Goal: Task Accomplishment & Management: Manage account settings

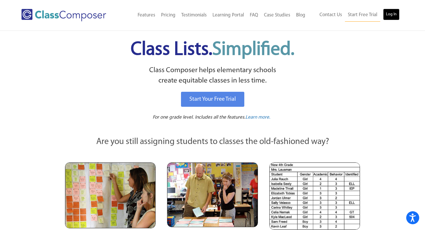
click at [394, 14] on link "Log In" at bounding box center [391, 15] width 16 height 12
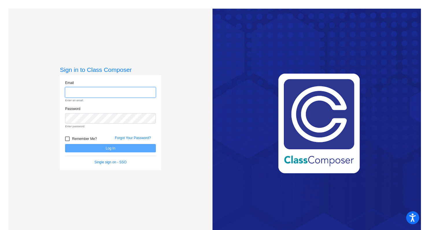
type input "[EMAIL_ADDRESS][PERSON_NAME][DOMAIN_NAME]"
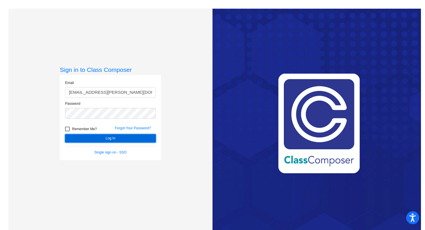
click at [132, 139] on button "Log In" at bounding box center [110, 138] width 91 height 8
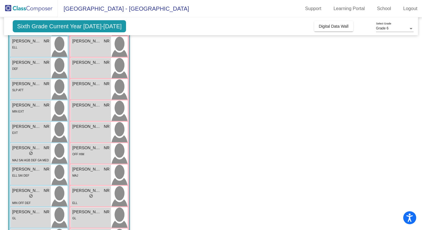
scroll to position [124, 0]
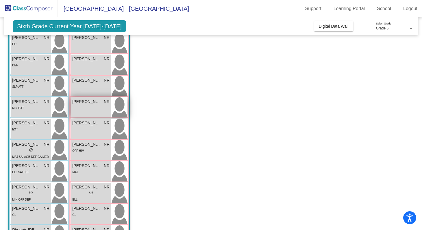
click at [92, 103] on span "[PERSON_NAME]" at bounding box center [86, 102] width 29 height 6
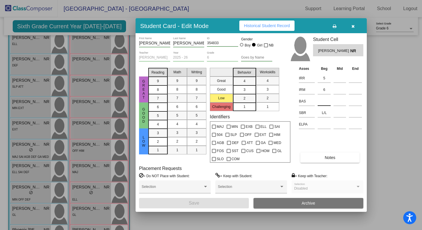
click at [322, 103] on input at bounding box center [324, 101] width 13 height 9
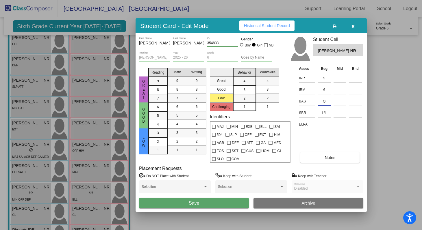
type input "Q"
click at [237, 205] on button "Save" at bounding box center [194, 203] width 110 height 10
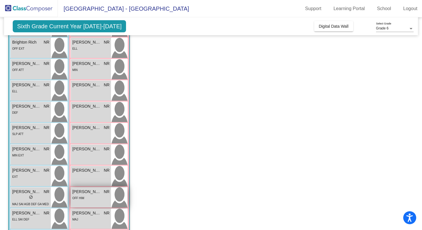
scroll to position [49, 0]
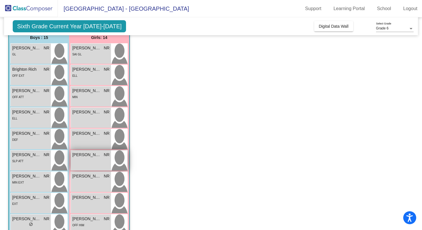
click at [95, 164] on div "[PERSON_NAME] NR lock do_not_disturb_alt" at bounding box center [91, 161] width 40 height 20
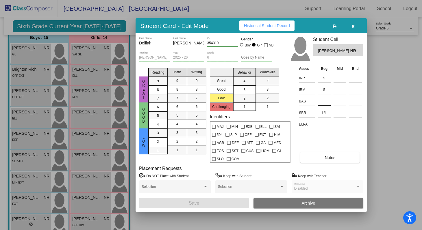
click at [323, 103] on input at bounding box center [324, 101] width 13 height 9
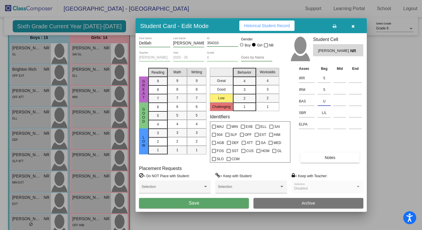
type input "U"
click at [229, 205] on button "Save" at bounding box center [194, 203] width 110 height 10
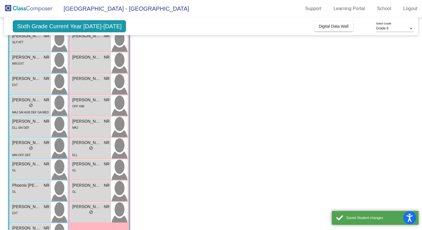
scroll to position [192, 0]
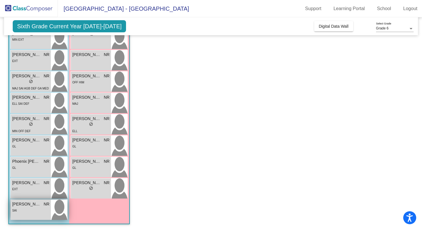
click at [33, 209] on div "SAI" at bounding box center [30, 211] width 37 height 6
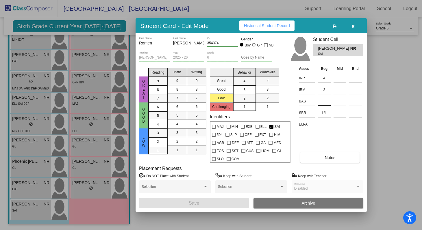
click at [323, 101] on input at bounding box center [324, 101] width 13 height 9
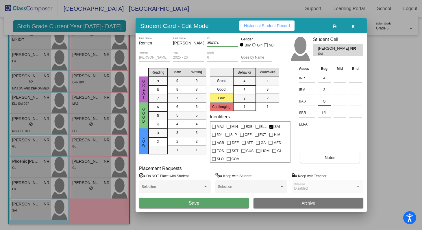
type input "Q"
click at [207, 205] on button "Save" at bounding box center [194, 203] width 110 height 10
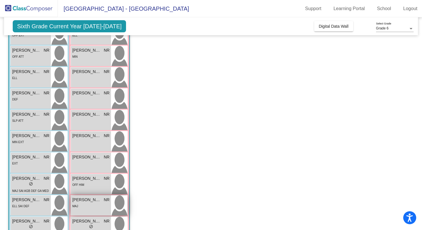
scroll to position [89, 0]
click at [85, 205] on div "MAJ" at bounding box center [90, 207] width 37 height 6
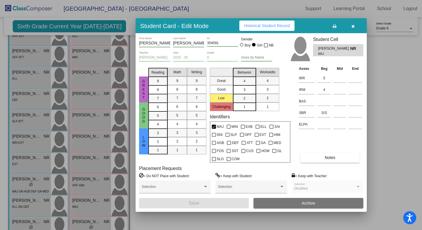
click at [316, 101] on td at bounding box center [324, 101] width 16 height 12
click at [322, 101] on input at bounding box center [324, 101] width 13 height 9
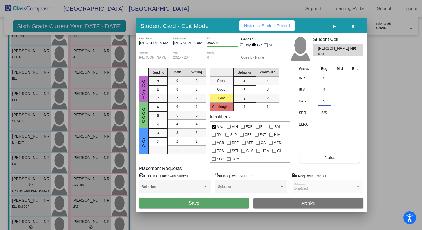
type input "S"
click at [238, 200] on button "Save" at bounding box center [194, 203] width 110 height 10
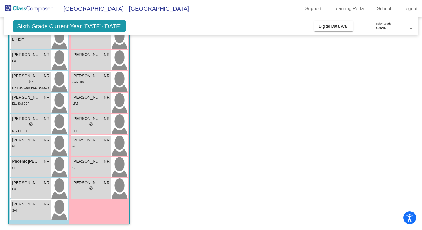
scroll to position [0, 0]
